Goal: Check status

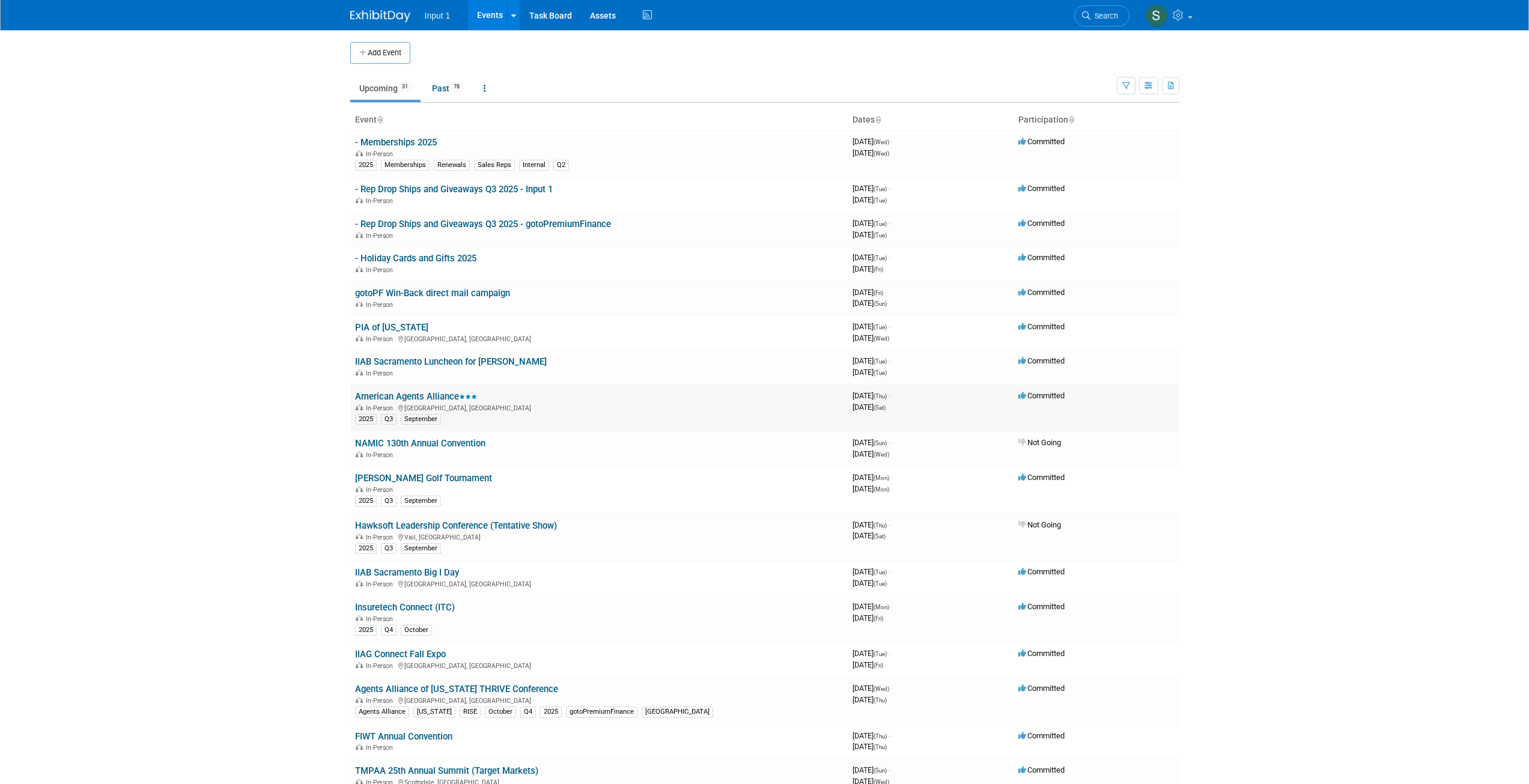
drag, startPoint x: 411, startPoint y: 395, endPoint x: 416, endPoint y: 401, distance: 7.8
click at [411, 396] on link "American Agents Alliance" at bounding box center [416, 396] width 122 height 11
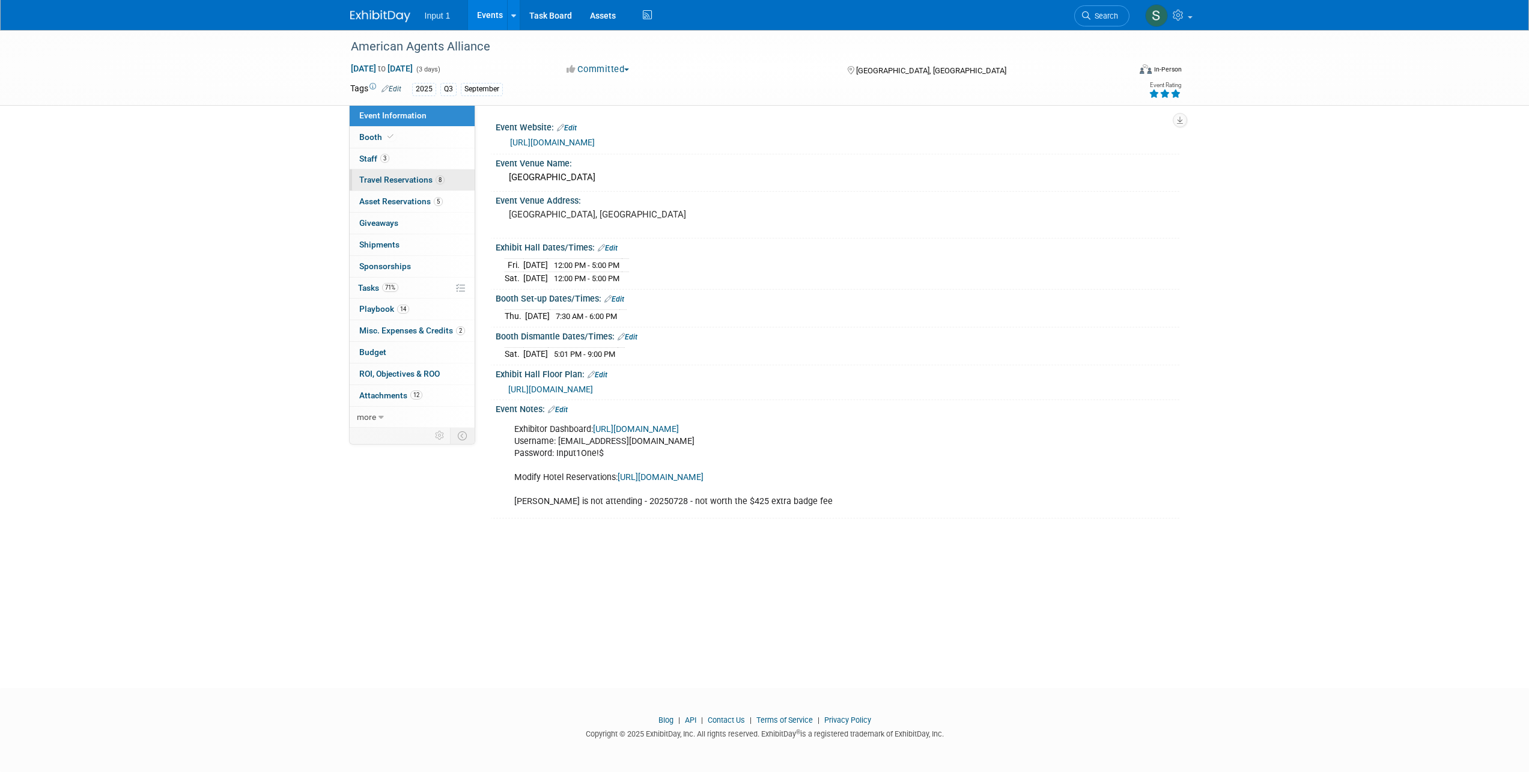
click at [409, 179] on span "Travel Reservations 8" at bounding box center [402, 179] width 85 height 9
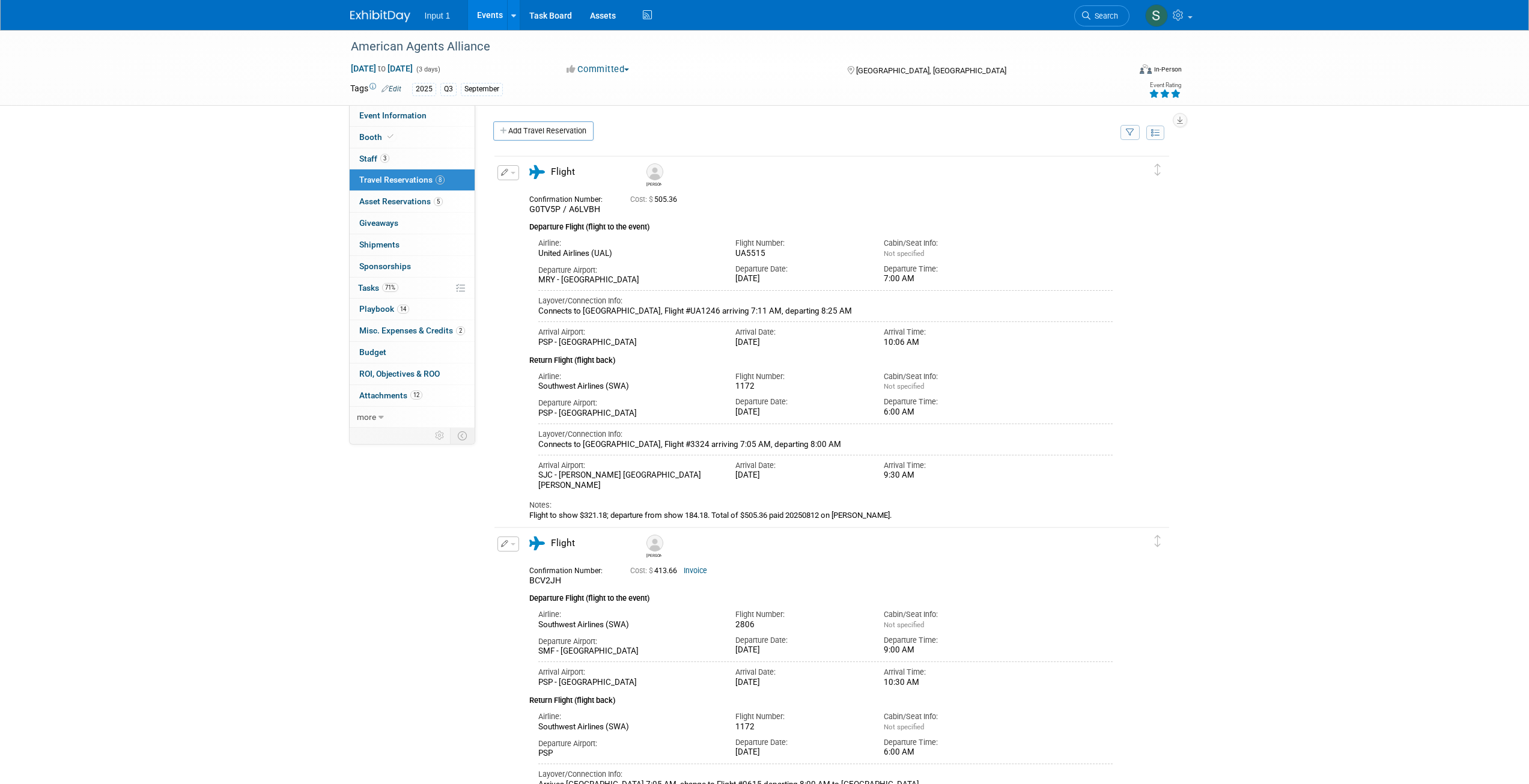
drag, startPoint x: 559, startPoint y: 208, endPoint x: 520, endPoint y: 217, distance: 40.0
click at [520, 214] on div "Confirmation Number: G0TV5P / A6LVBH" at bounding box center [570, 203] width 100 height 23
